Goal: Information Seeking & Learning: Check status

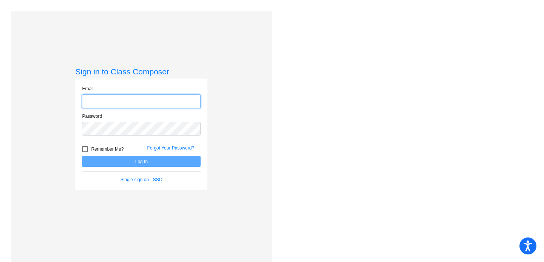
type input "[EMAIL_ADDRESS][DOMAIN_NAME]"
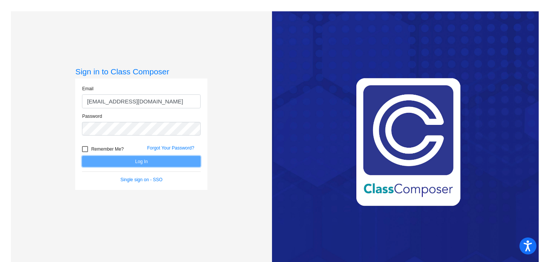
click at [138, 161] on button "Log In" at bounding box center [141, 161] width 119 height 11
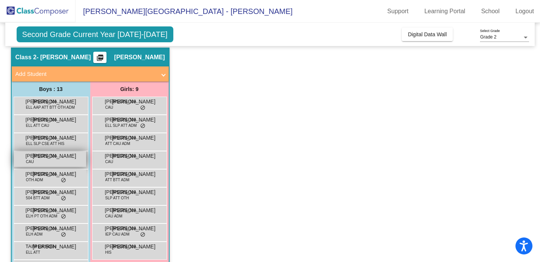
scroll to position [29, 0]
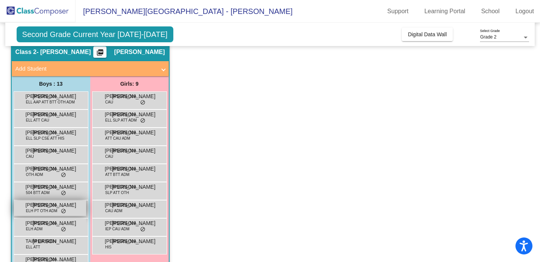
click at [49, 206] on span "[PERSON_NAME]" at bounding box center [45, 205] width 38 height 8
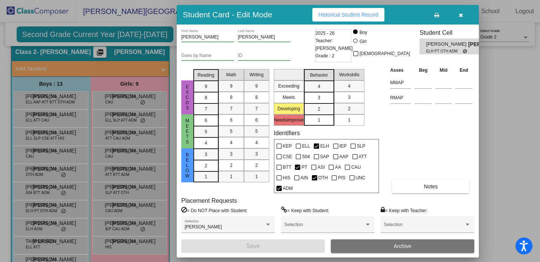
scroll to position [0, 0]
click at [366, 18] on button "Historical Student Record" at bounding box center [348, 15] width 72 height 14
click at [461, 14] on icon "button" at bounding box center [461, 14] width 4 height 5
